Goal: Transaction & Acquisition: Download file/media

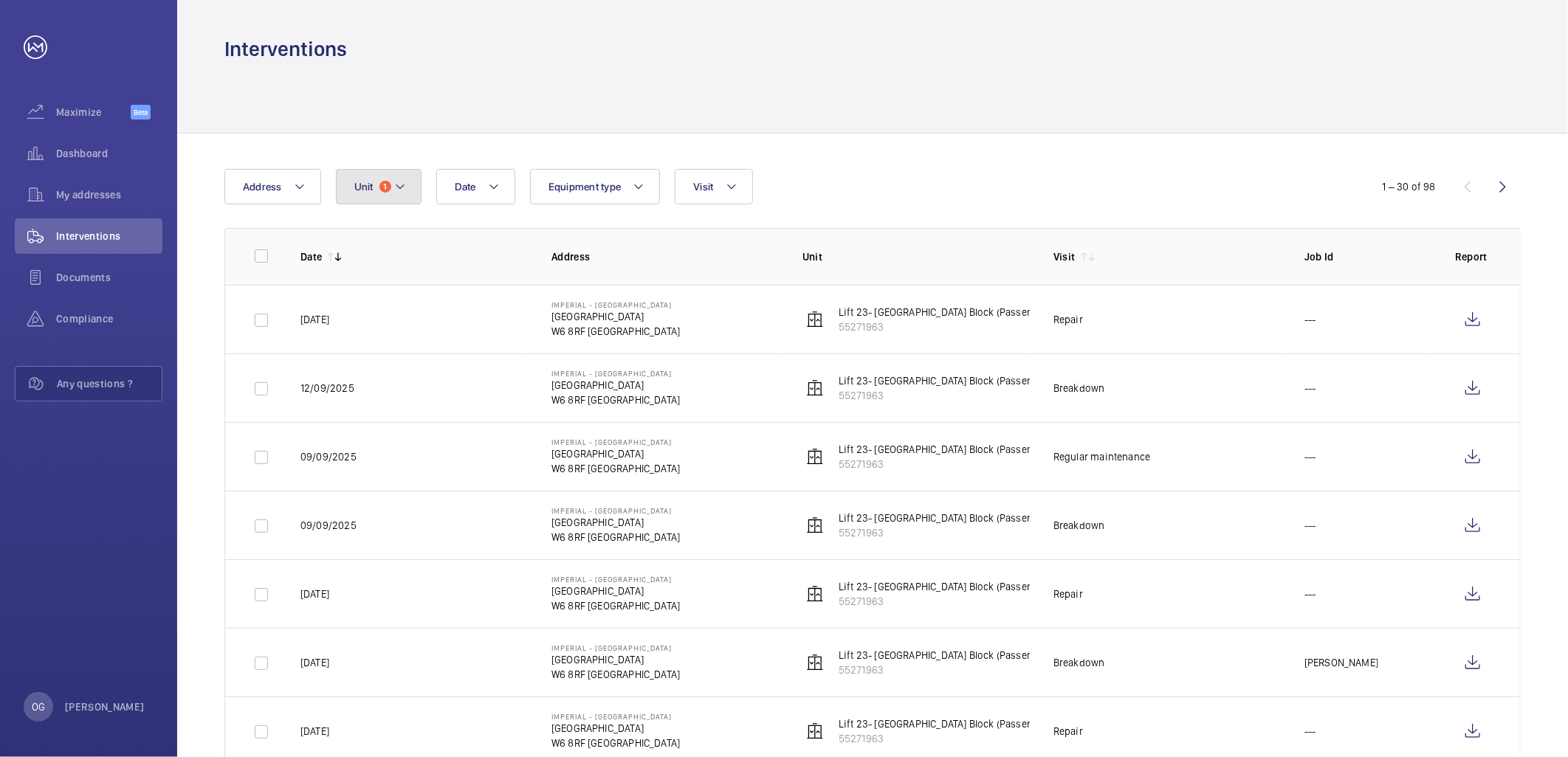
click at [380, 188] on span "1" at bounding box center [385, 187] width 12 height 12
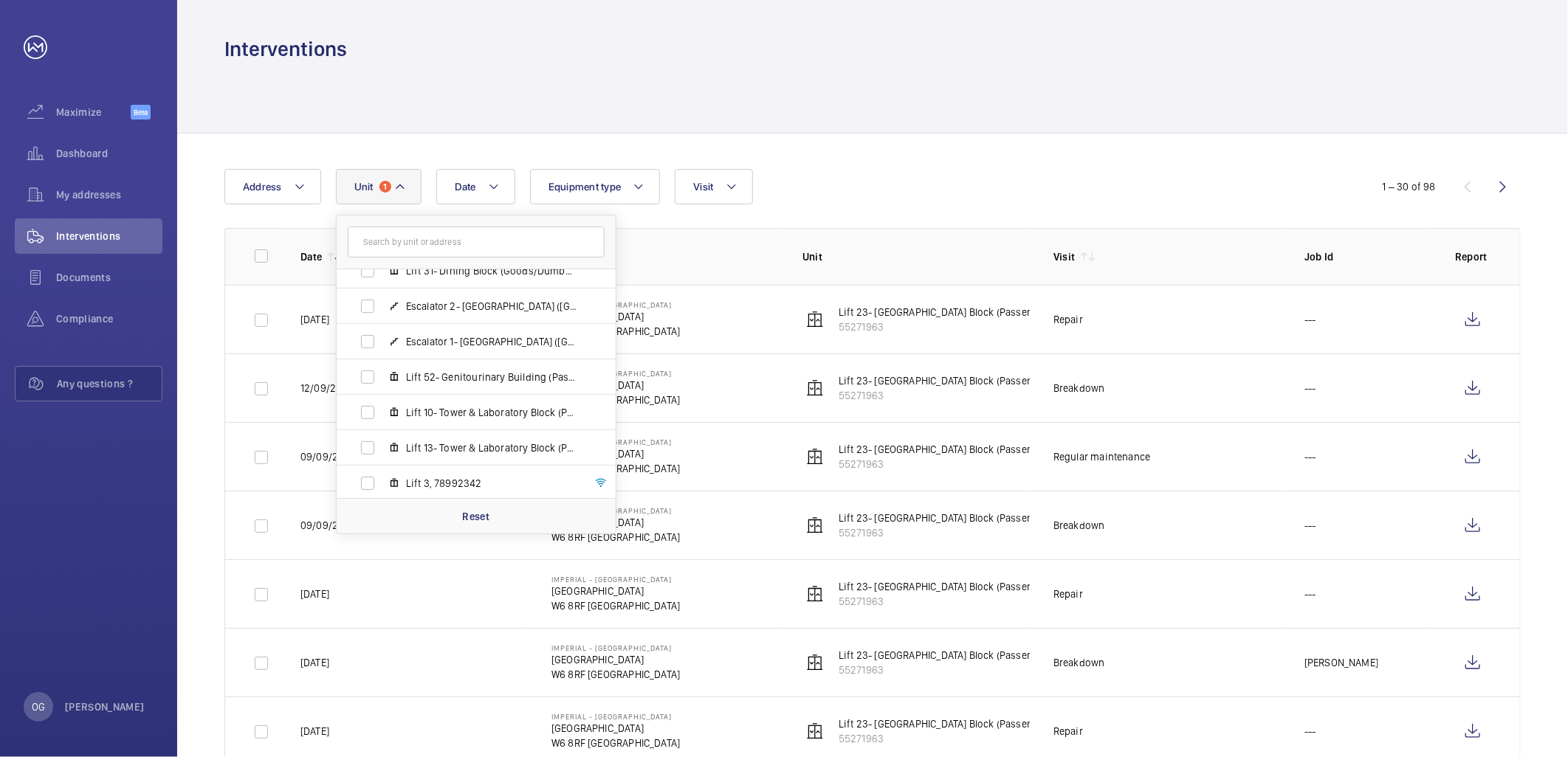
scroll to position [514, 0]
click at [472, 518] on p "Reset" at bounding box center [475, 517] width 27 height 15
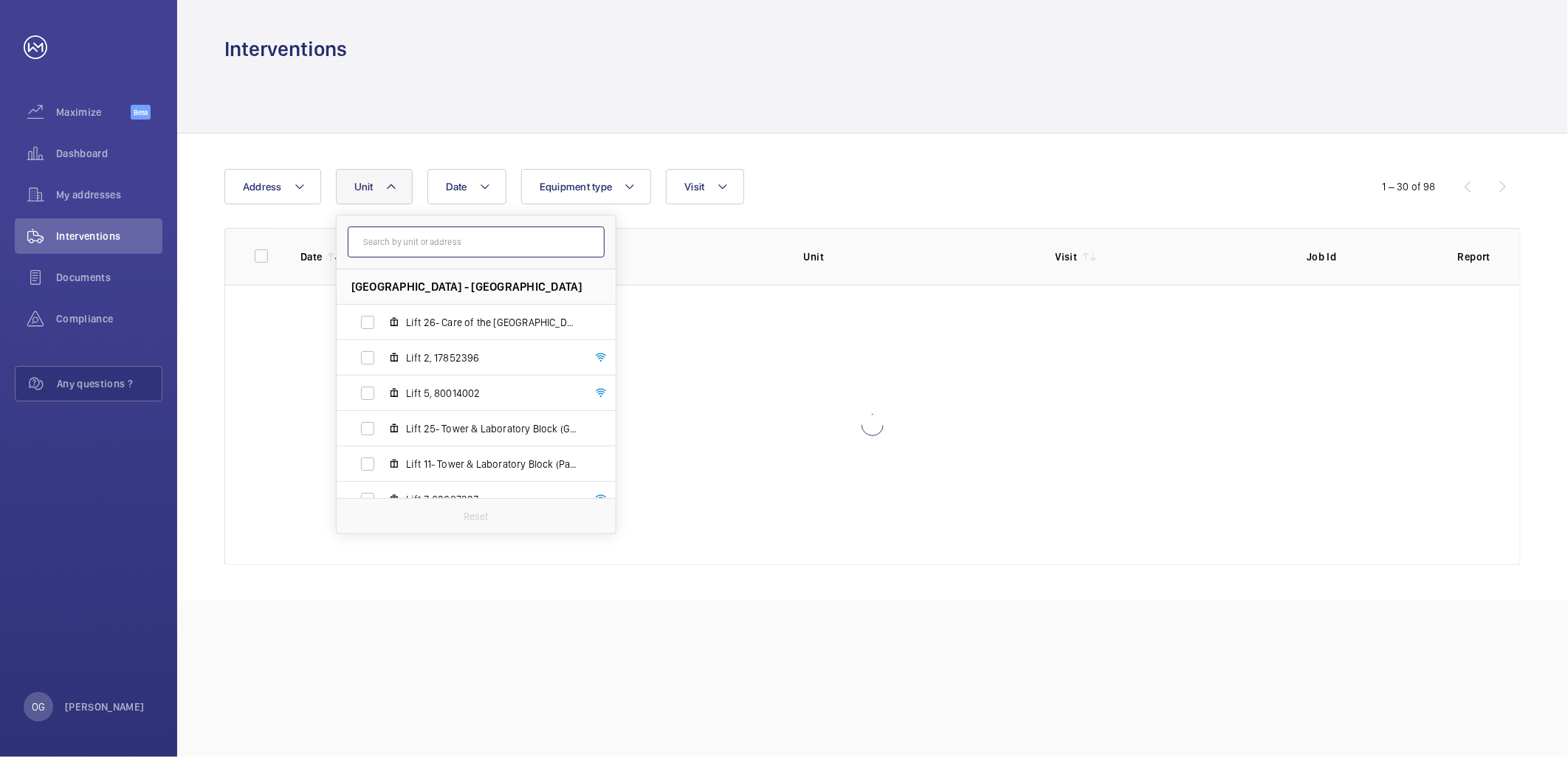
click at [445, 232] on input "text" at bounding box center [476, 242] width 257 height 31
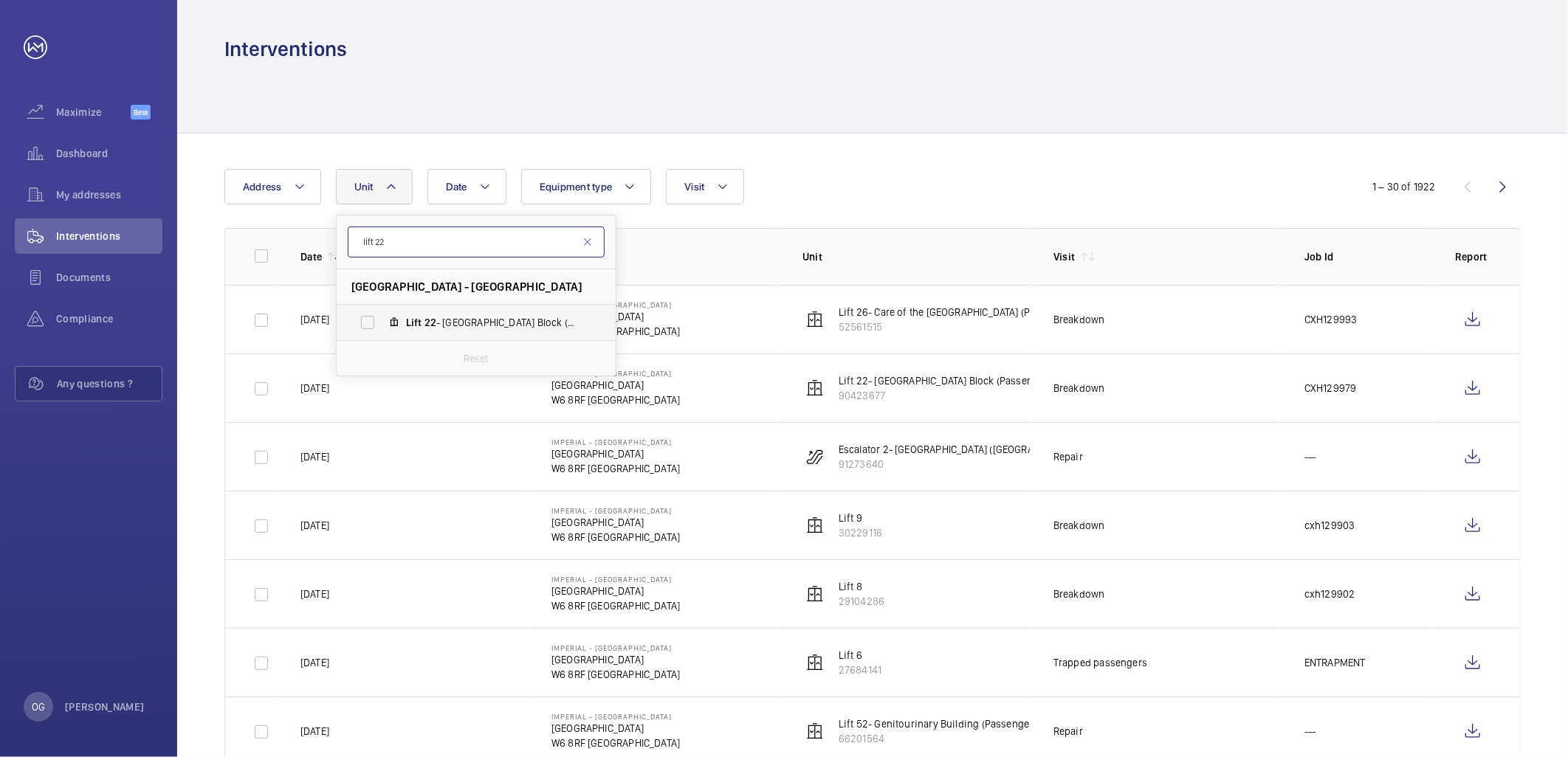
type input "lift 22"
click at [436, 333] on label "Lift 22 - Tower & Laboratory Block (Passenger), 90423677" at bounding box center [464, 322] width 255 height 35
click at [383, 333] on input "Lift 22 - Tower & Laboratory Block (Passenger), 90423677" at bounding box center [368, 323] width 30 height 30
checkbox input "true"
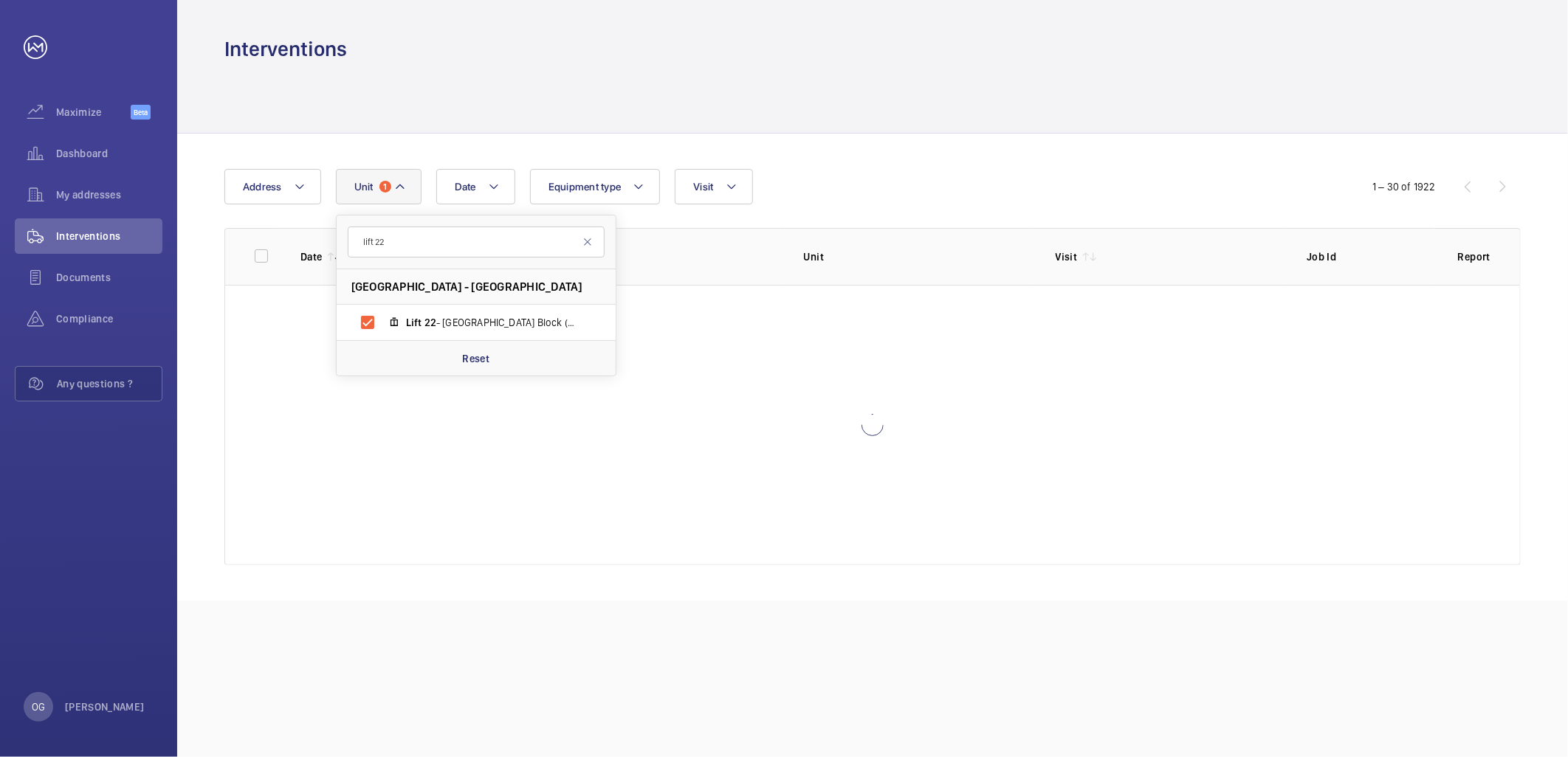
click at [1075, 123] on div at bounding box center [872, 97] width 1296 height 70
click at [729, 187] on button "Visit" at bounding box center [714, 186] width 77 height 35
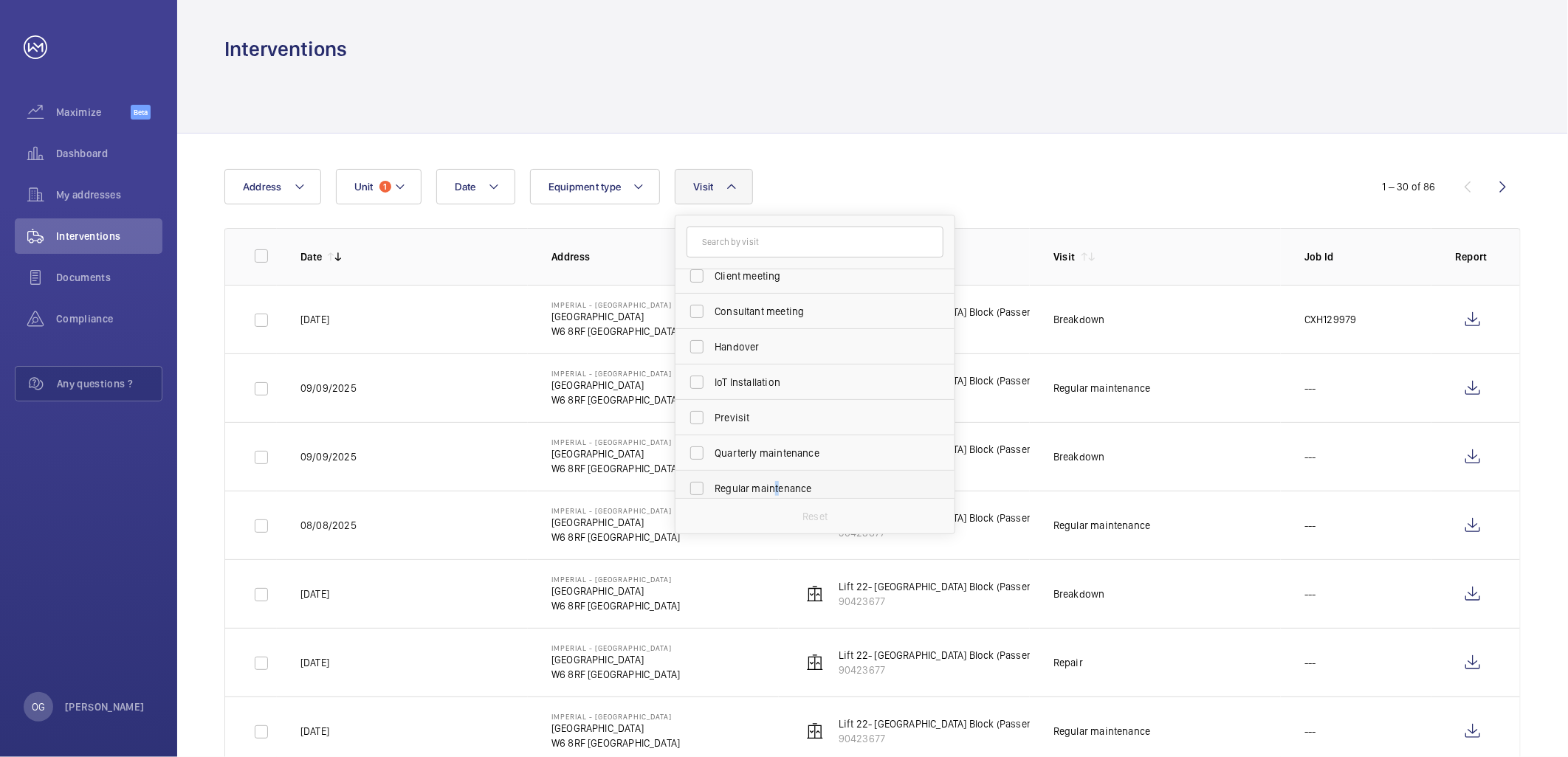
click at [776, 482] on span "Regular maintenance" at bounding box center [816, 489] width 203 height 15
click at [672, 482] on td "[GEOGRAPHIC_DATA] [GEOGRAPHIC_DATA] [GEOGRAPHIC_DATA]" at bounding box center [653, 456] width 251 height 68
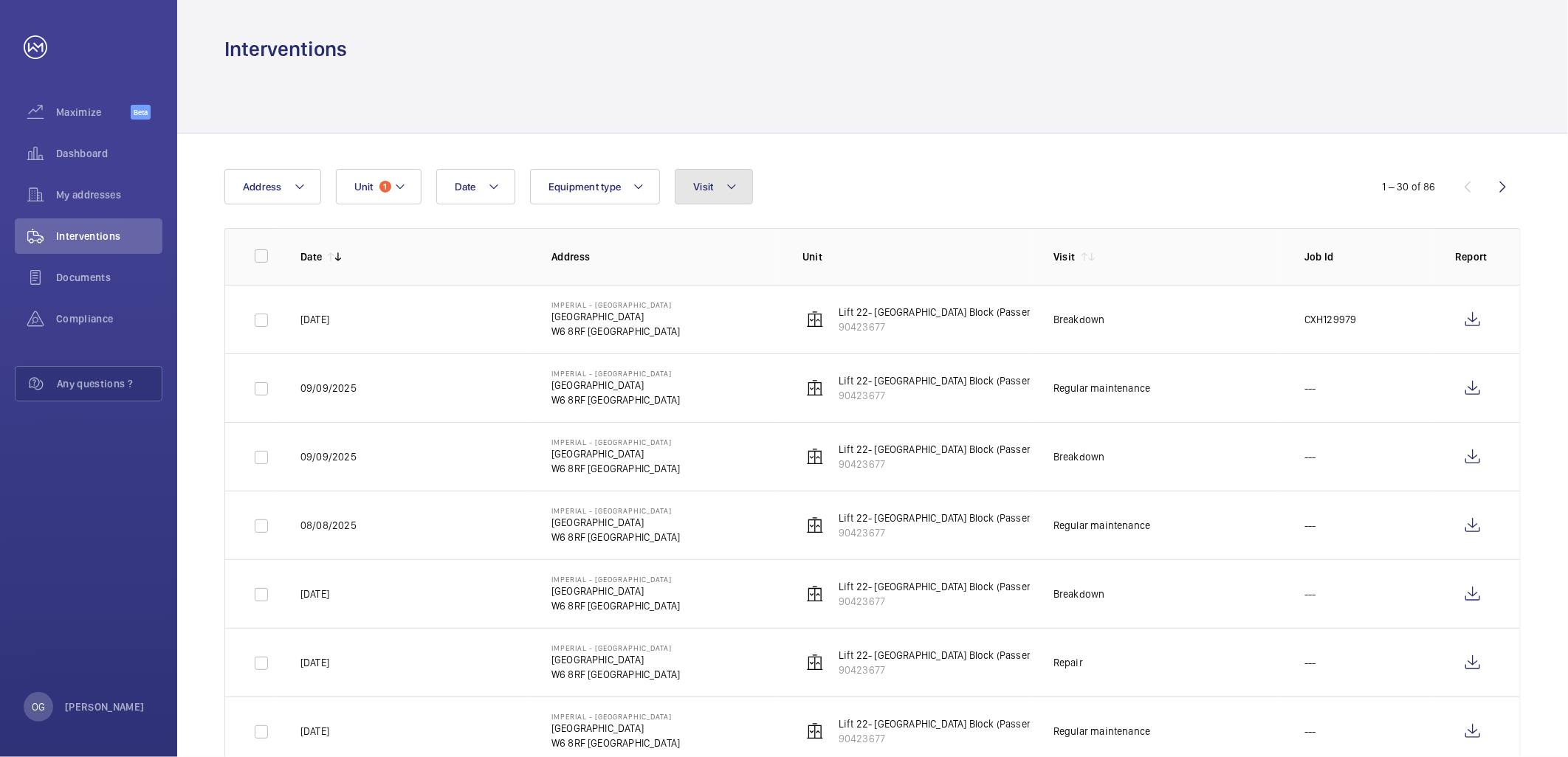
click at [736, 201] on button "Visit" at bounding box center [714, 186] width 77 height 35
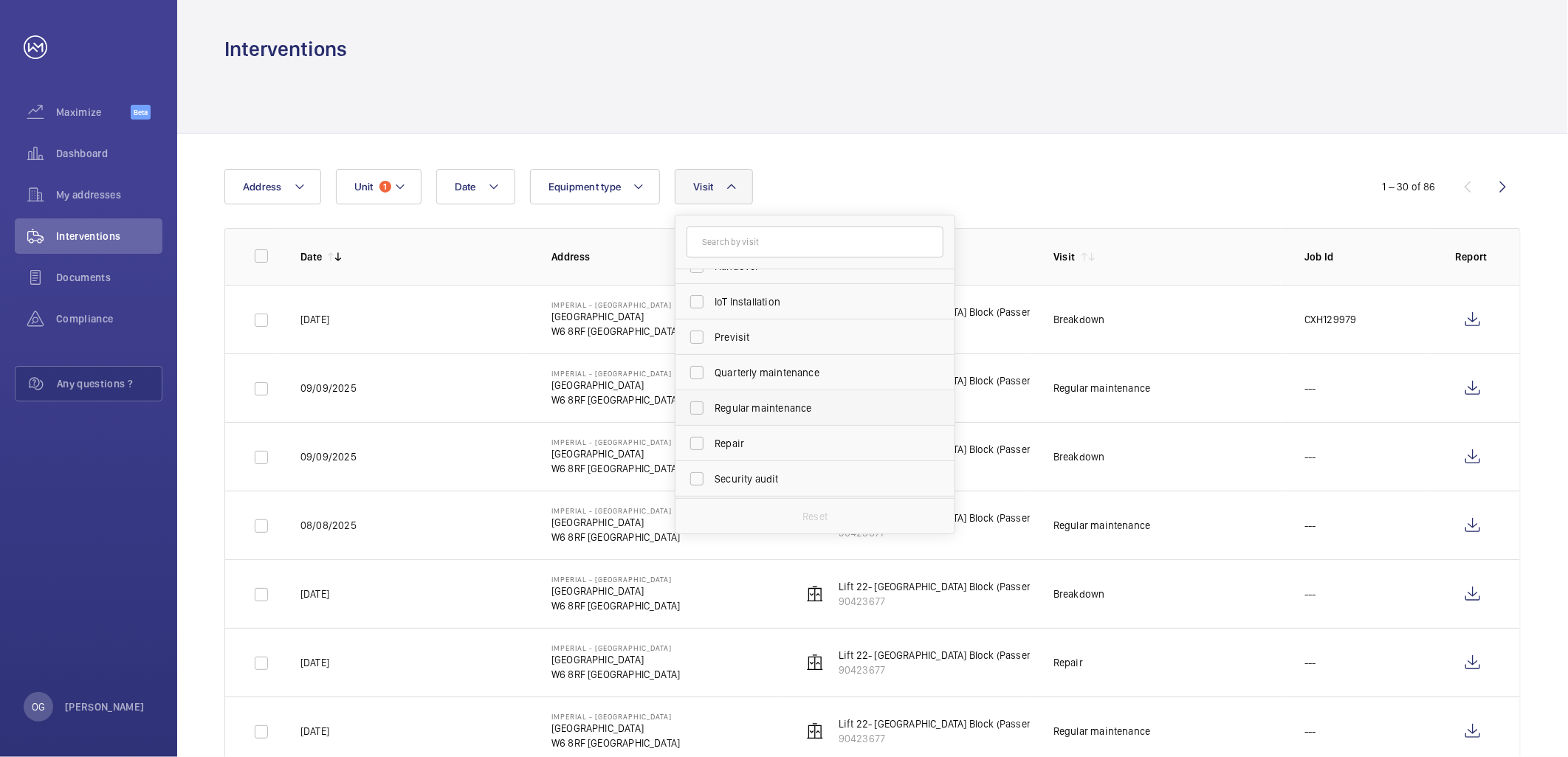
scroll to position [164, 0]
click at [689, 409] on input "Regular maintenance" at bounding box center [697, 406] width 30 height 30
checkbox input "true"
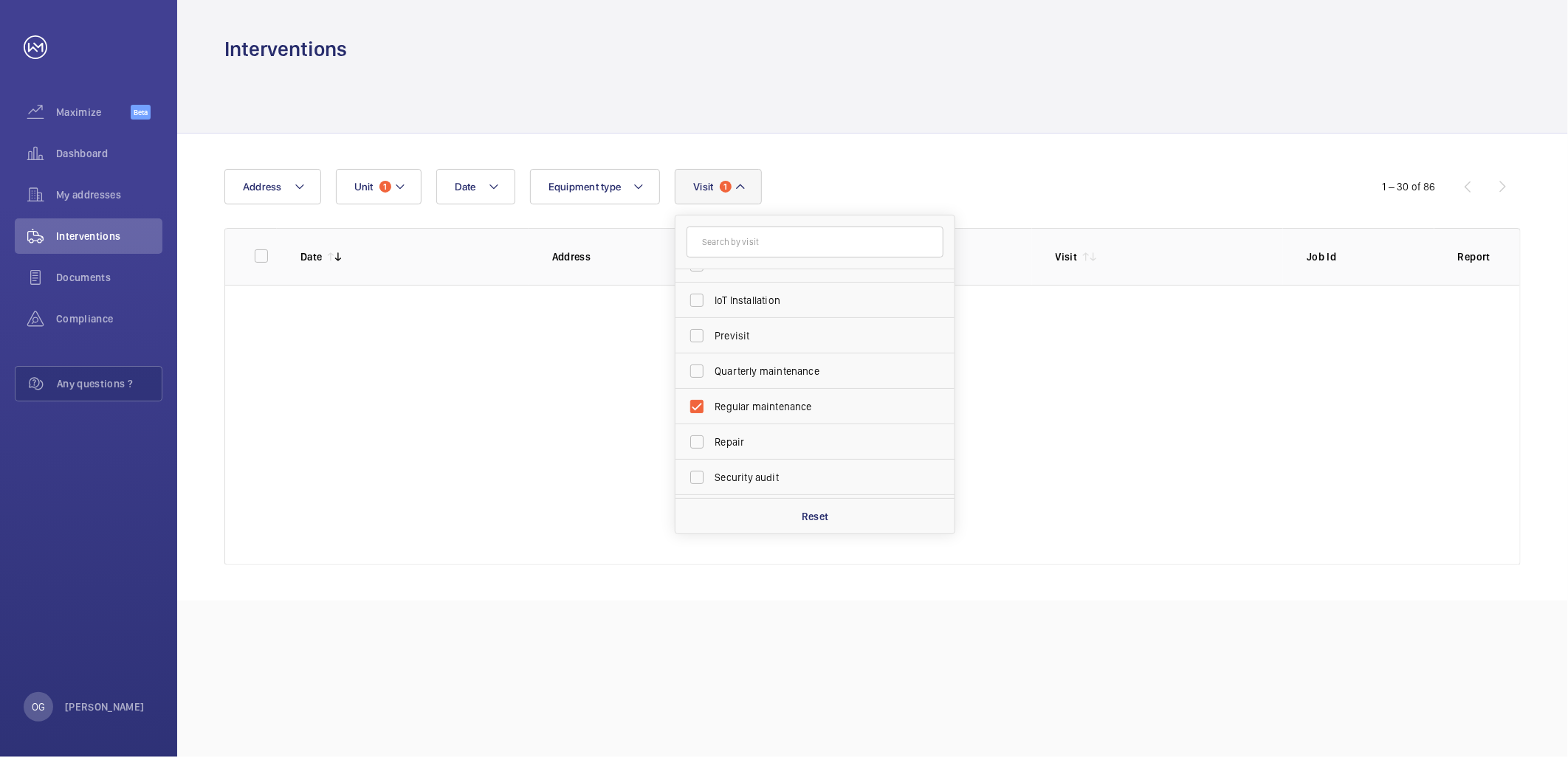
click at [874, 179] on div "Date Address Unit 1 Equipment type Visit 1 Annual maintenance Breakdown Client …" at bounding box center [784, 186] width 1119 height 35
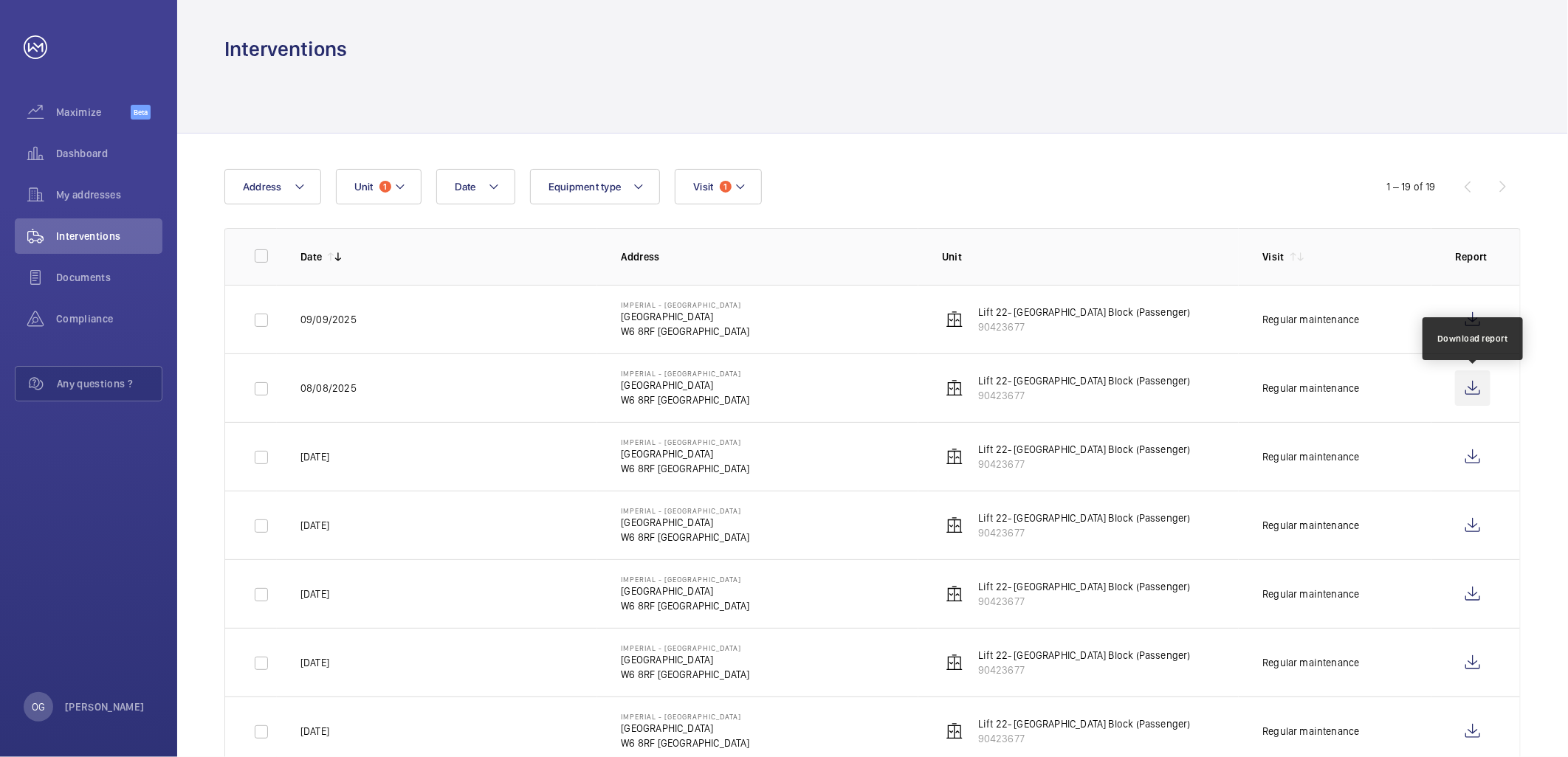
click at [1485, 388] on wm-front-icon-button at bounding box center [1472, 388] width 35 height 35
click at [1489, 321] on wm-front-icon-button at bounding box center [1472, 319] width 35 height 35
